Goal: Information Seeking & Learning: Understand process/instructions

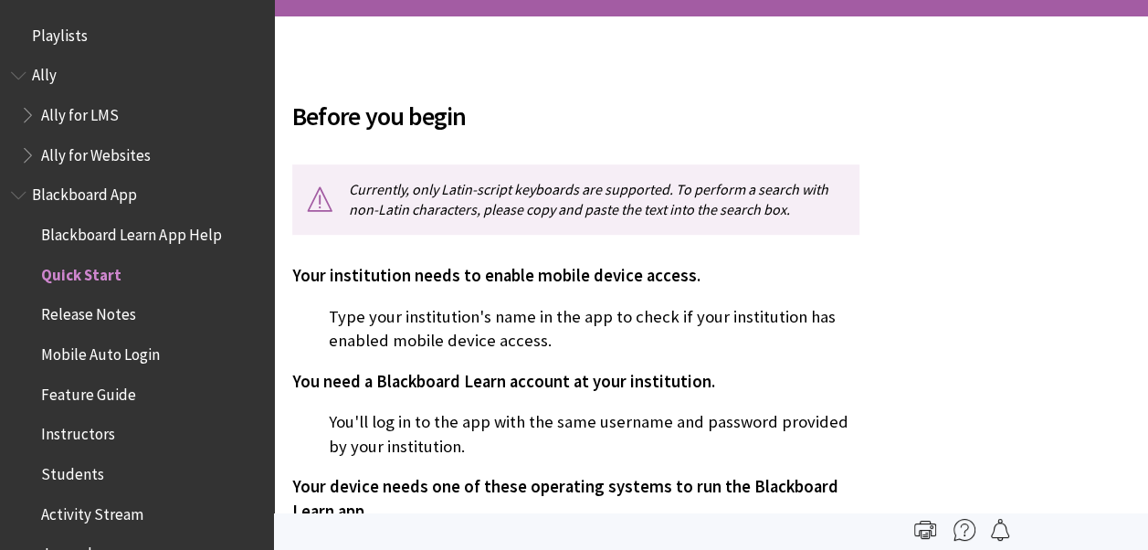
scroll to position [232, 0]
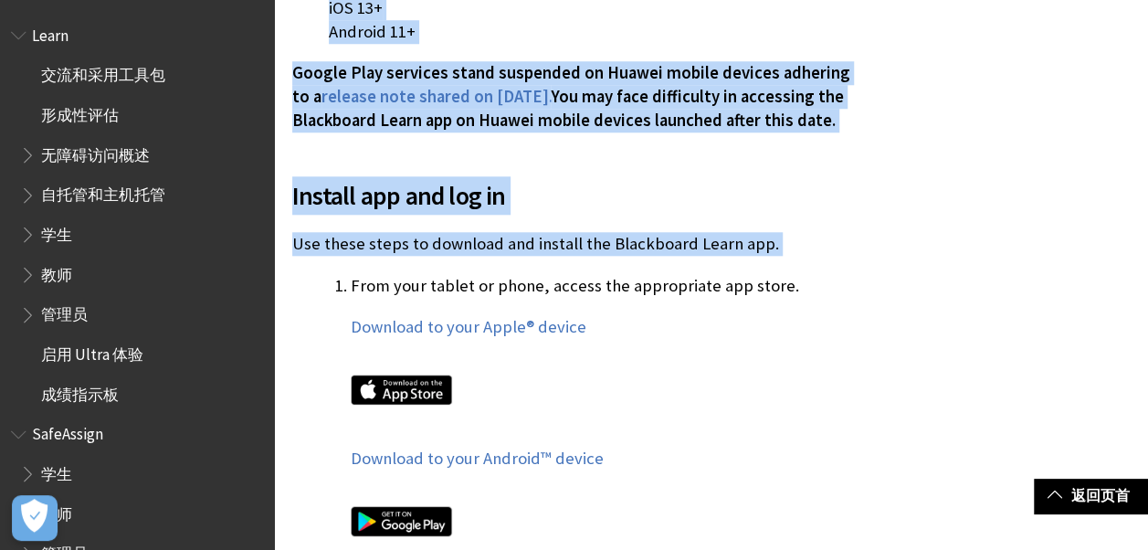
scroll to position [822, 0]
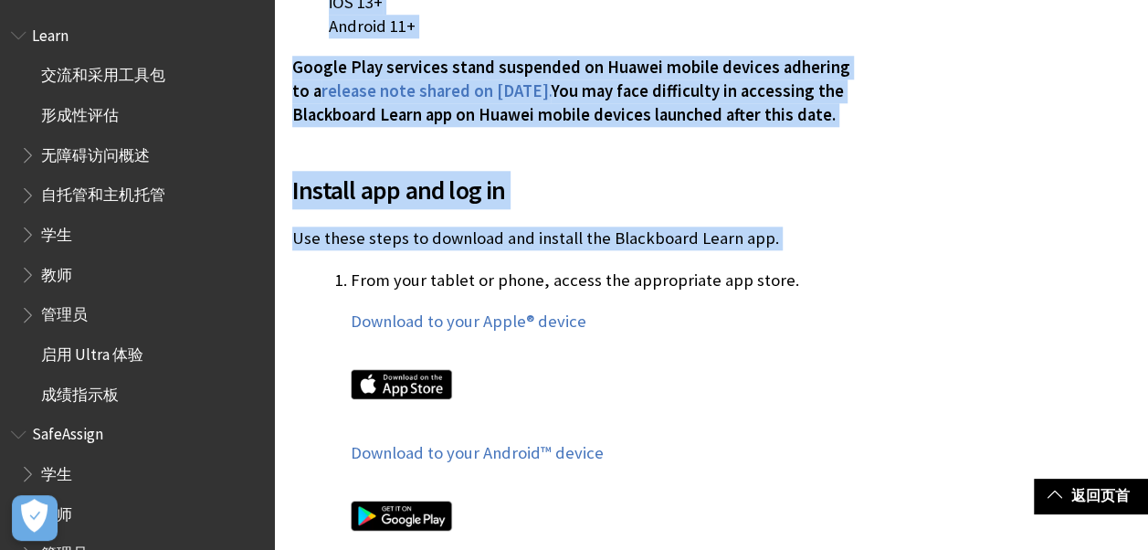
drag, startPoint x: 281, startPoint y: 181, endPoint x: 866, endPoint y: 121, distance: 587.4
click at [726, 115] on span "You may face difficulty in accessing the Blackboard Learn app on Huawei mobile …" at bounding box center [567, 102] width 551 height 45
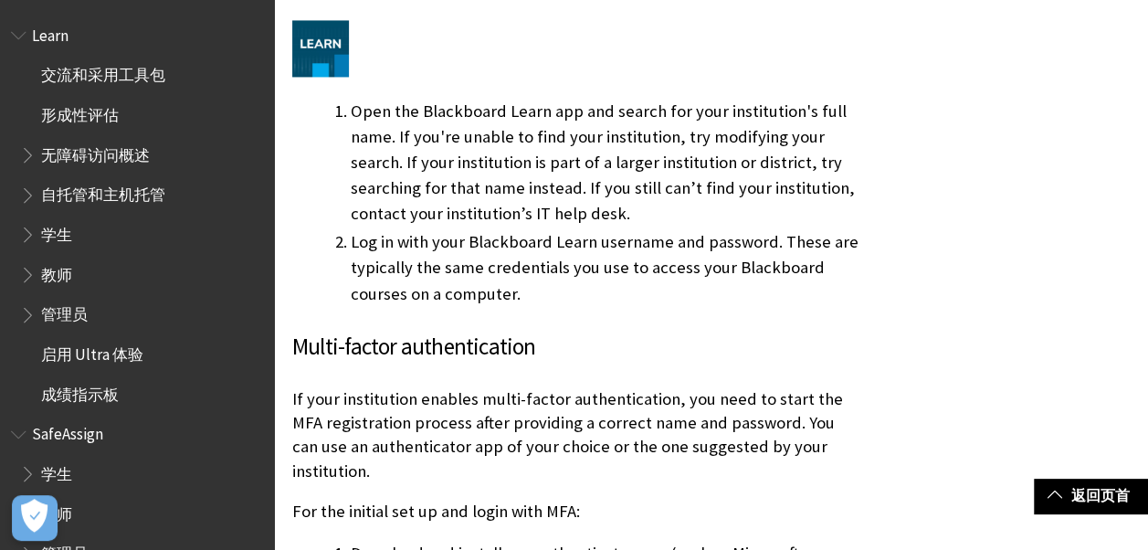
scroll to position [1461, 0]
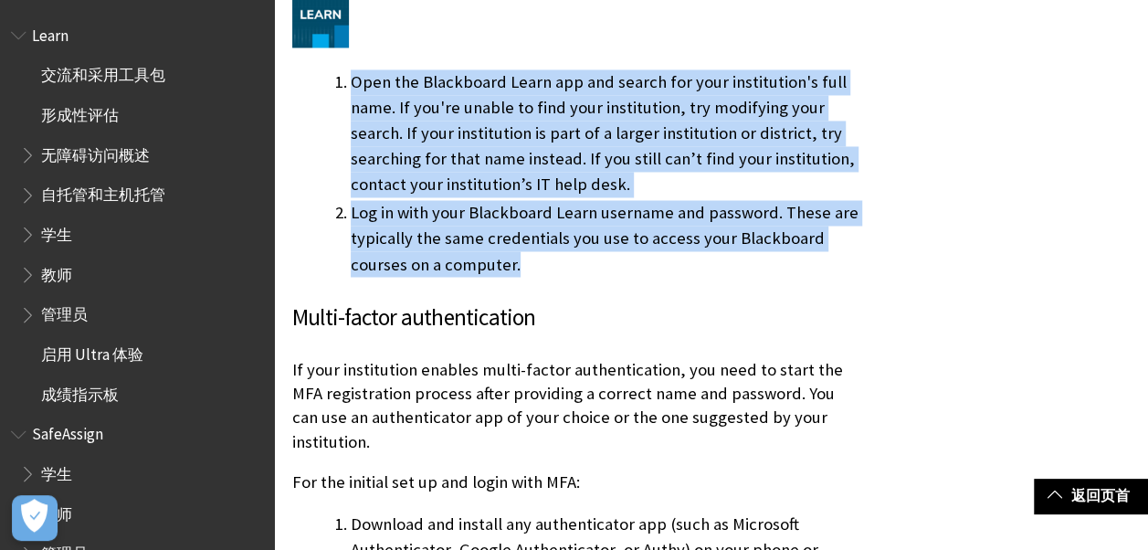
drag, startPoint x: 338, startPoint y: 77, endPoint x: 537, endPoint y: 270, distance: 277.6
click at [537, 270] on ol "Open the Blackboard Learn app and search for your institution's full name. If y…" at bounding box center [575, 172] width 567 height 207
click at [665, 216] on li "Log in with your Blackboard Learn username and password. These are typically th…" at bounding box center [605, 238] width 509 height 77
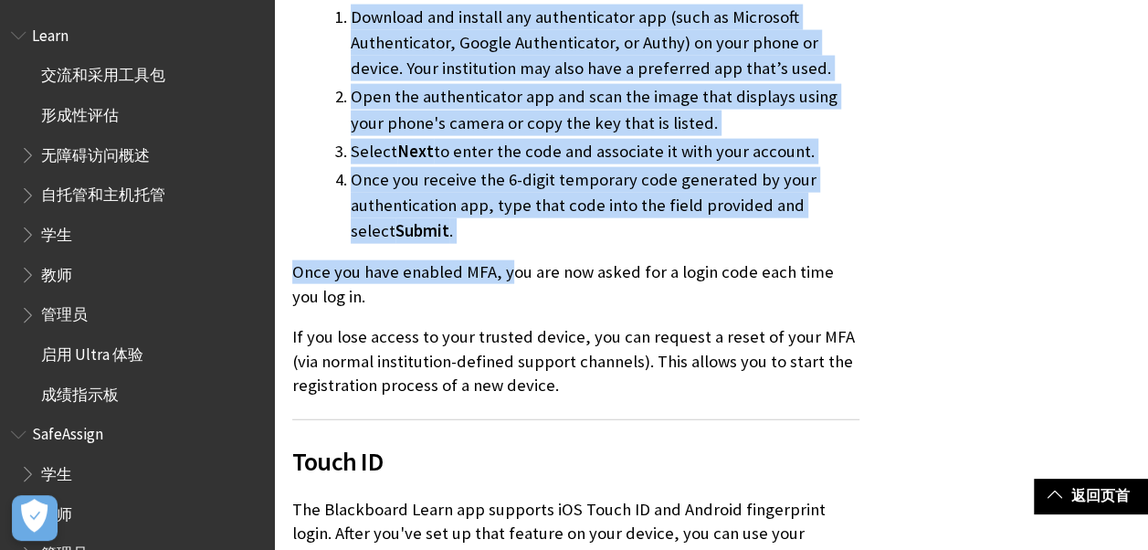
scroll to position [2009, 0]
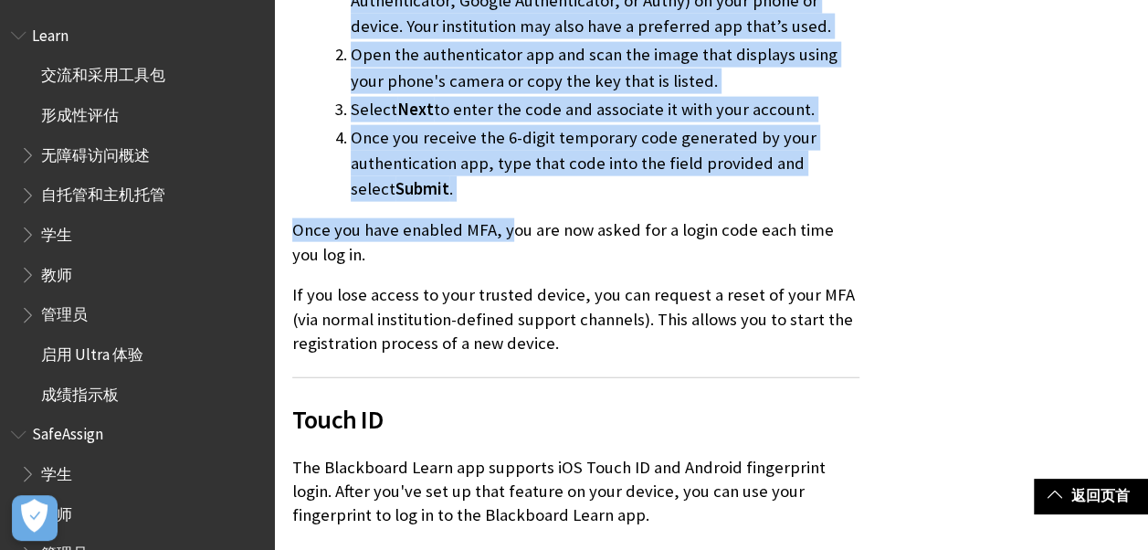
drag, startPoint x: 279, startPoint y: 95, endPoint x: 579, endPoint y: 311, distance: 369.5
click at [579, 311] on div "Before you begin Currently, only Latin-script keyboards are supported. To perfo…" at bounding box center [575, 130] width 603 height 3700
click at [755, 283] on p "If you lose access to your trusted device, you can request a reset of your MFA …" at bounding box center [575, 319] width 567 height 72
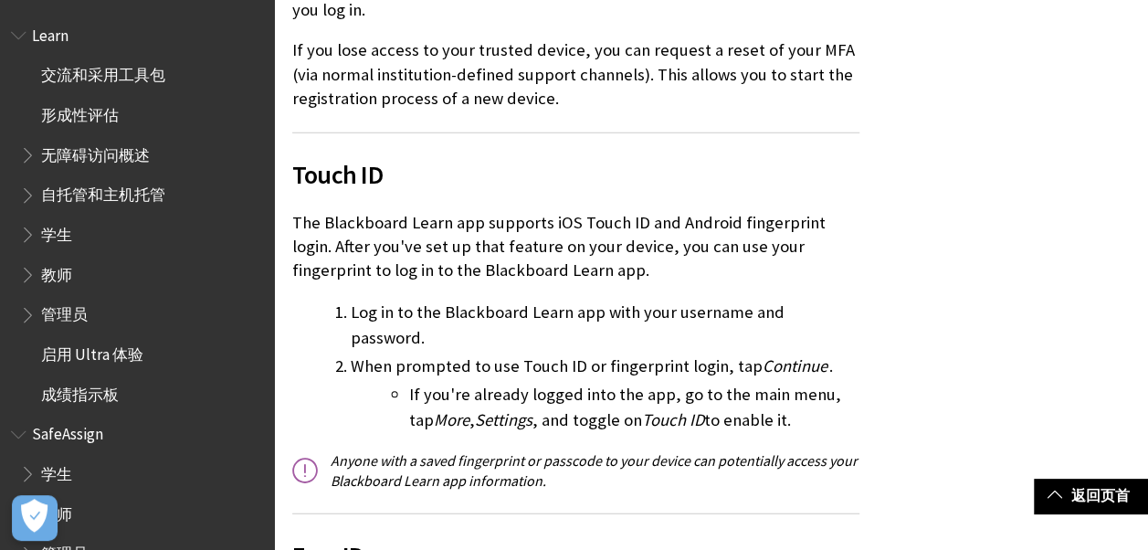
scroll to position [2282, 0]
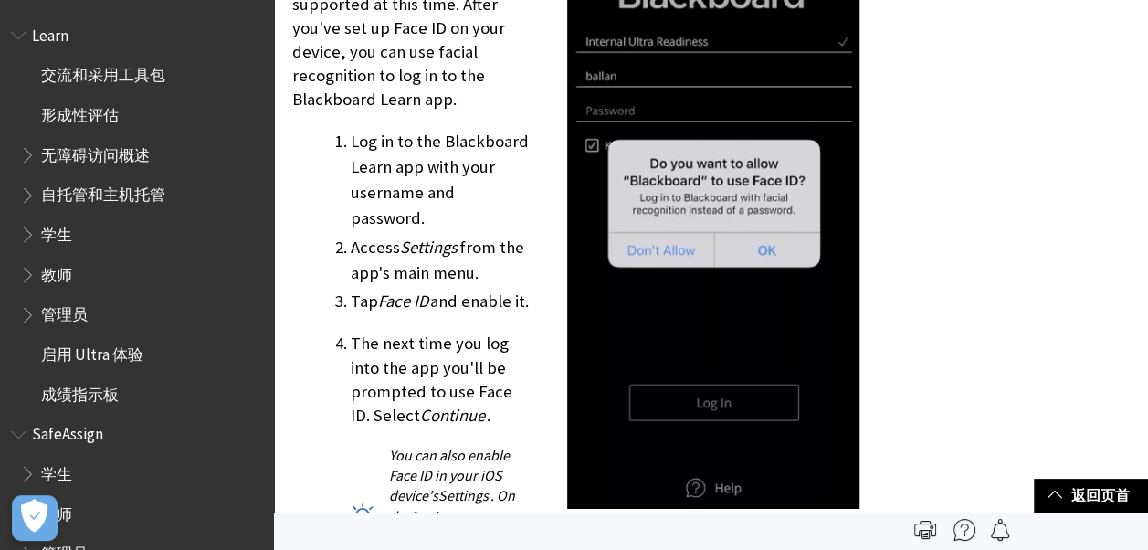
scroll to position [2556, 0]
